Goal: Find contact information: Find contact information

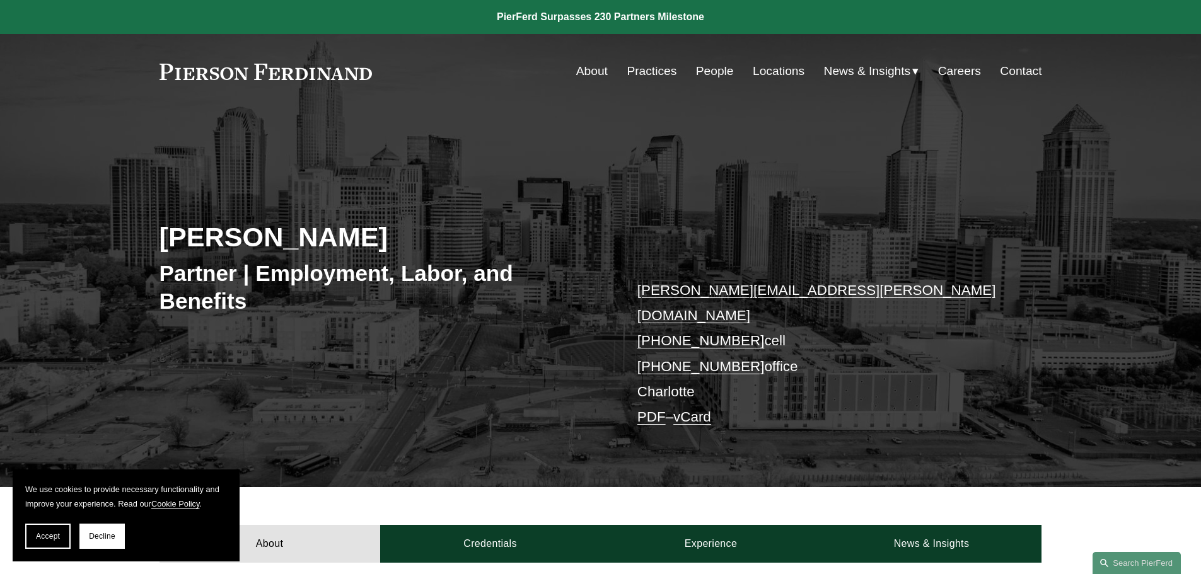
click at [705, 409] on link "vCard" at bounding box center [692, 417] width 38 height 16
click at [773, 69] on link "Locations" at bounding box center [779, 71] width 52 height 24
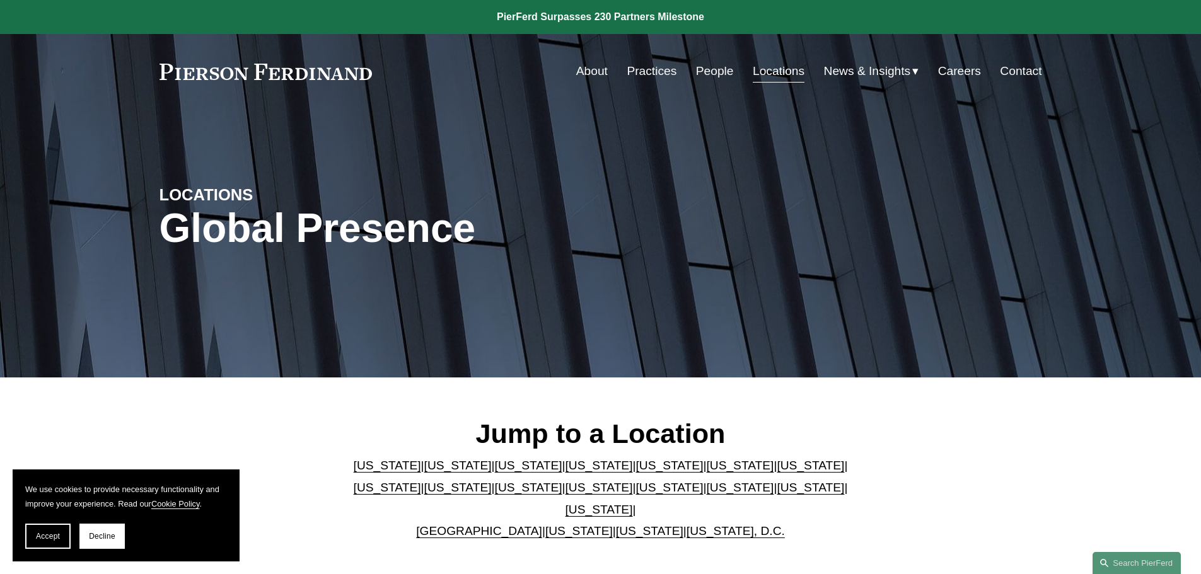
click at [635, 494] on link "[US_STATE]" at bounding box center [668, 487] width 67 height 13
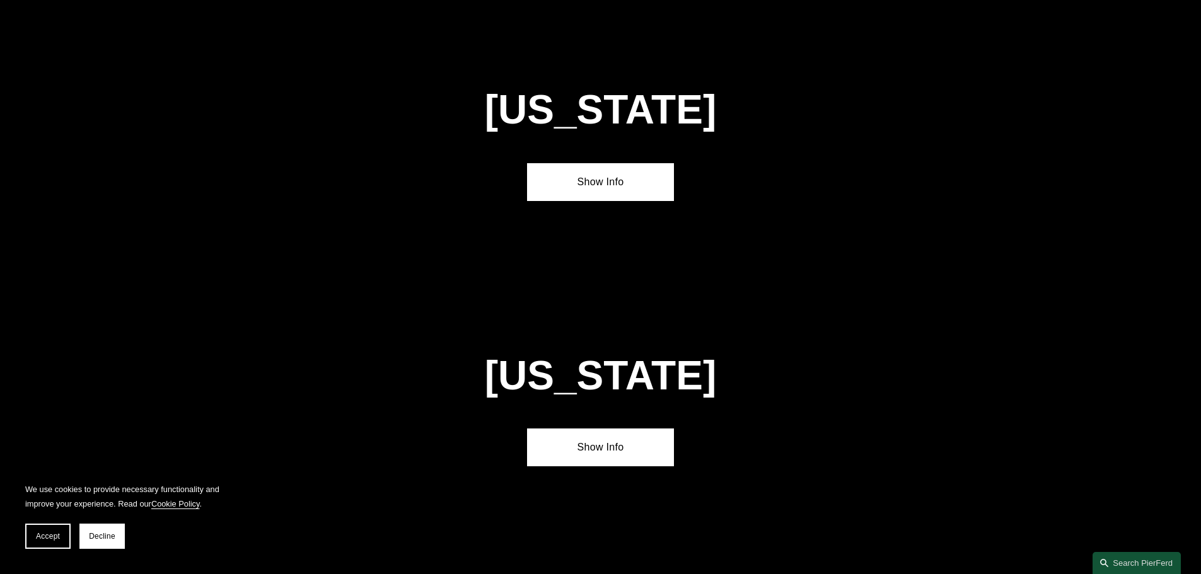
scroll to position [3493, 0]
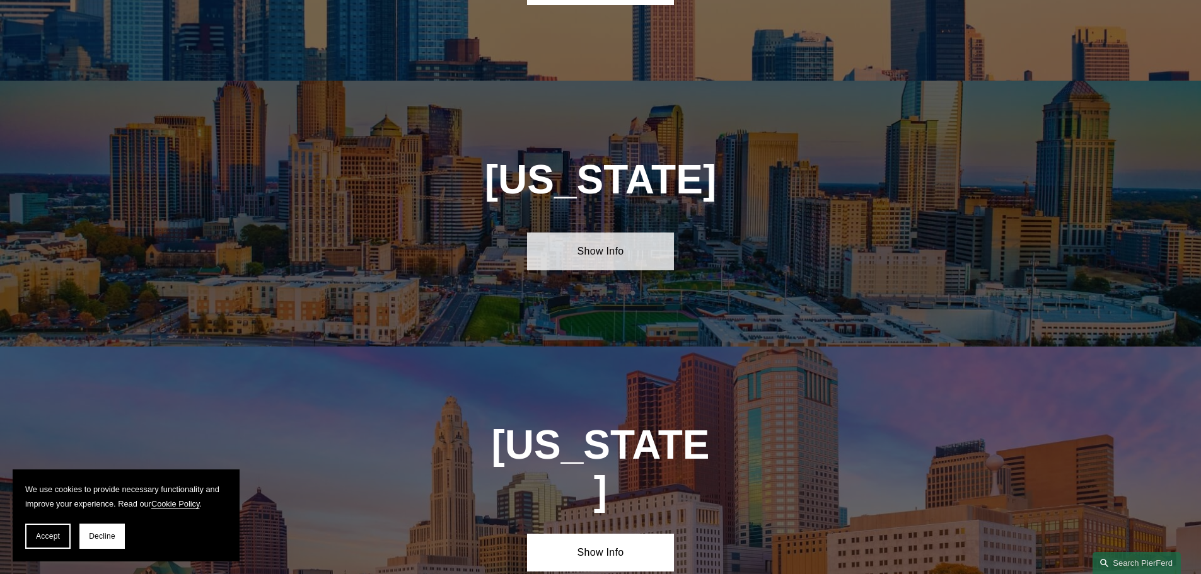
click at [622, 233] on link "Show Info" at bounding box center [600, 252] width 147 height 38
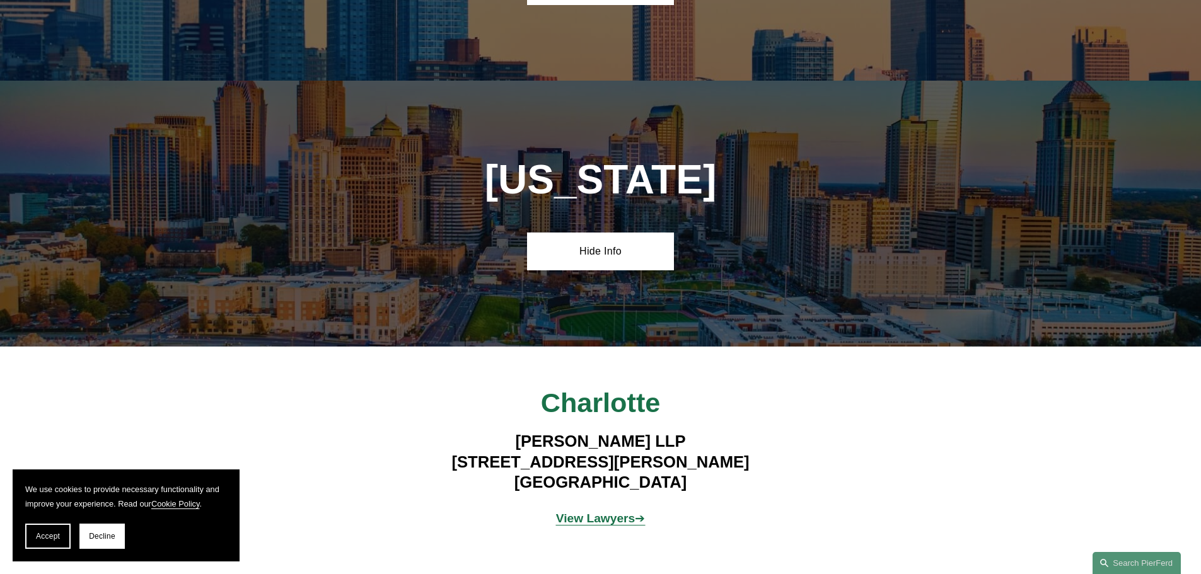
click at [579, 512] on strong "View Lawyers" at bounding box center [595, 518] width 79 height 13
